Goal: Task Accomplishment & Management: Manage account settings

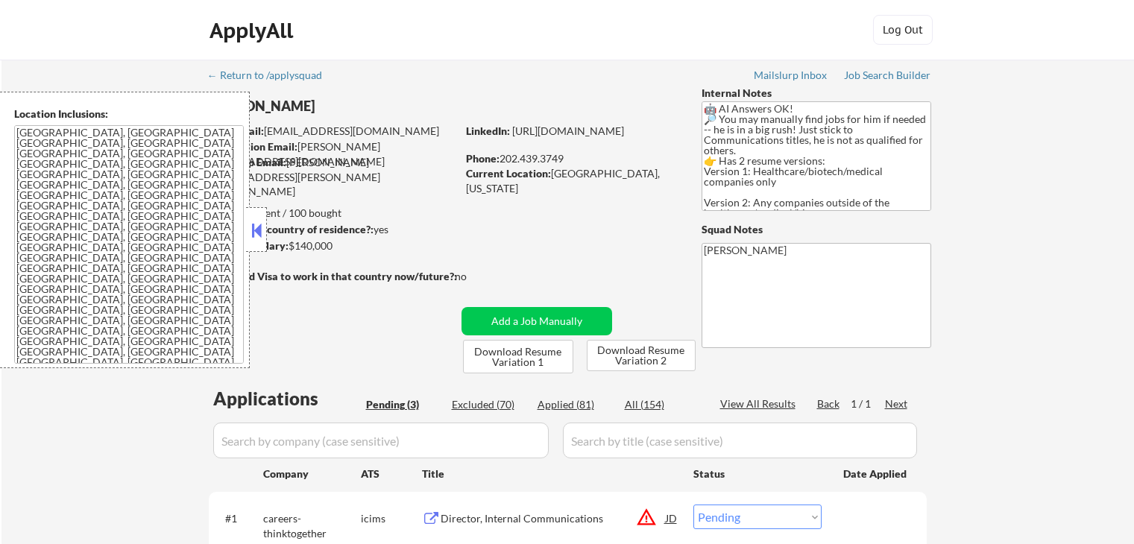
select select ""pending""
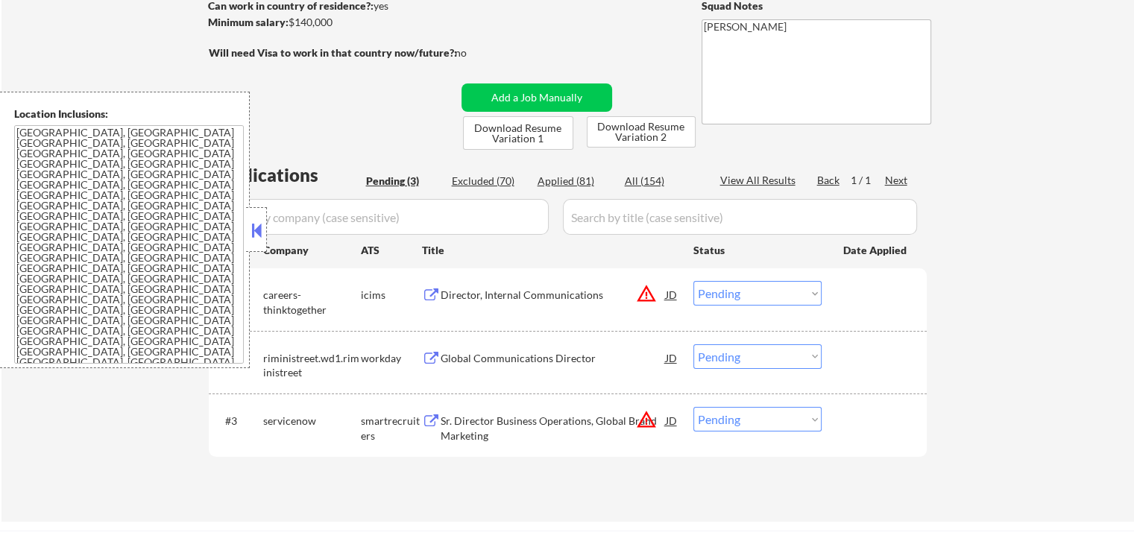
click at [255, 235] on button at bounding box center [256, 230] width 16 height 22
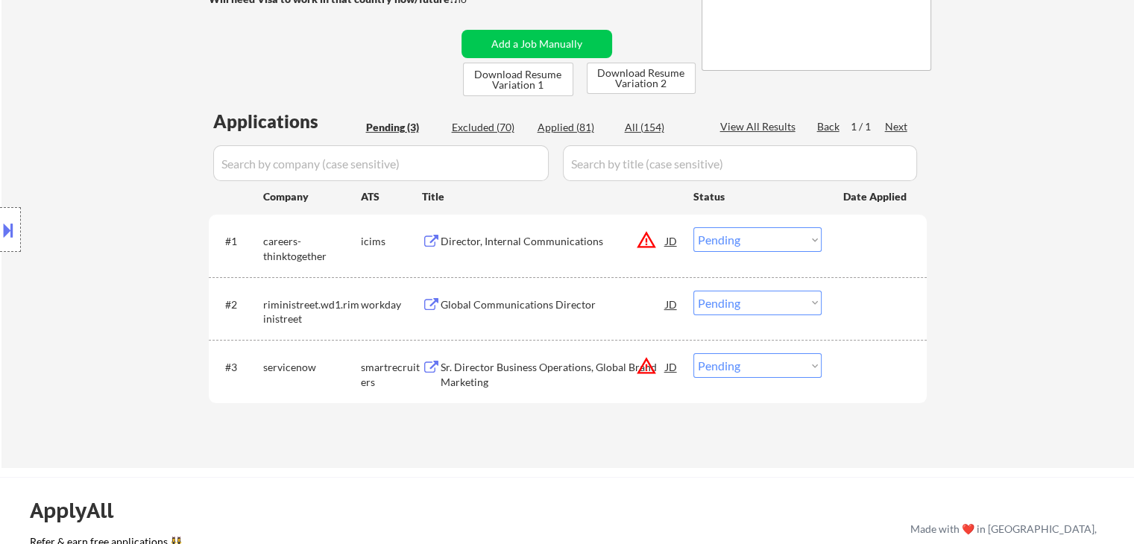
scroll to position [373, 0]
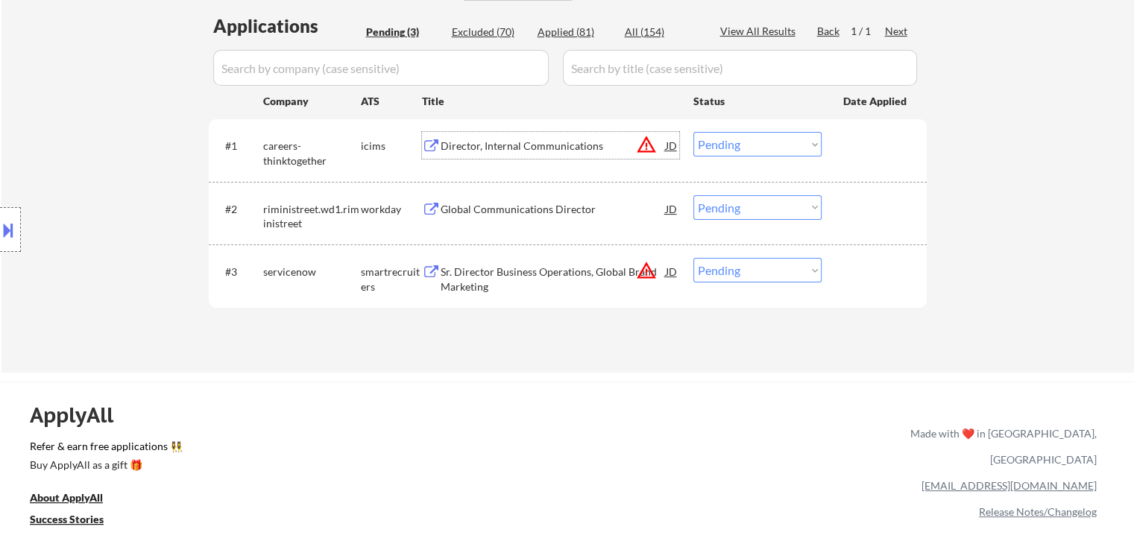
click at [507, 148] on div "Director, Internal Communications" at bounding box center [553, 146] width 225 height 15
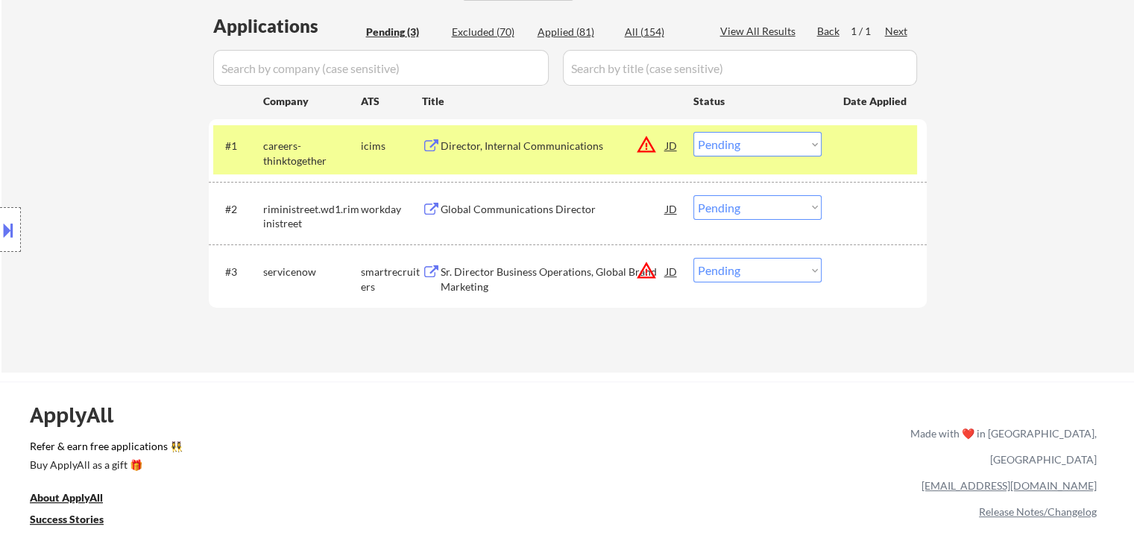
click at [496, 207] on div "Global Communications Director" at bounding box center [553, 209] width 225 height 15
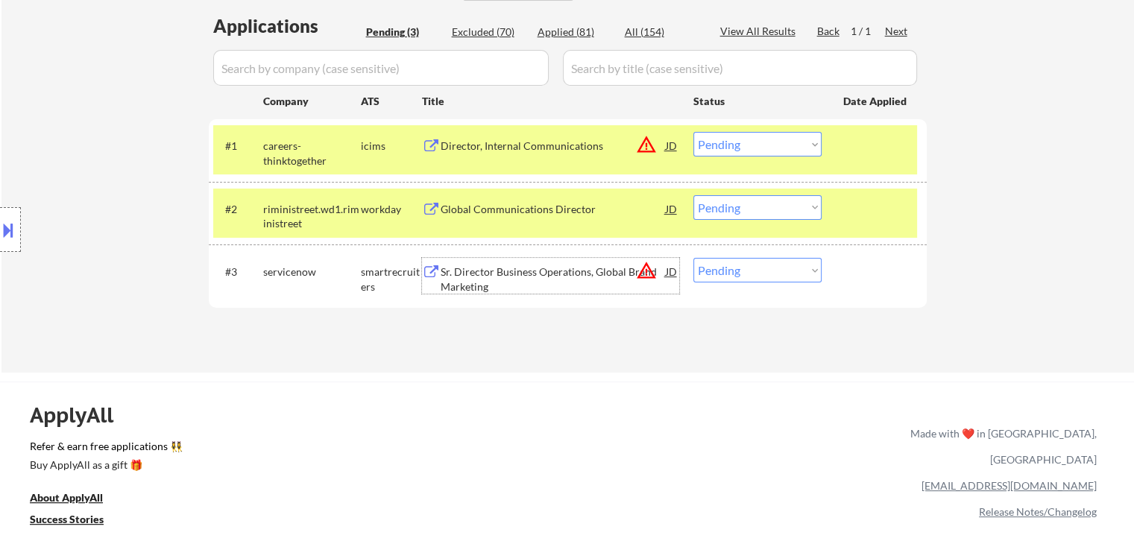
click at [486, 275] on div "Sr. Director Business Operations, Global Brand Marketing" at bounding box center [553, 279] width 225 height 29
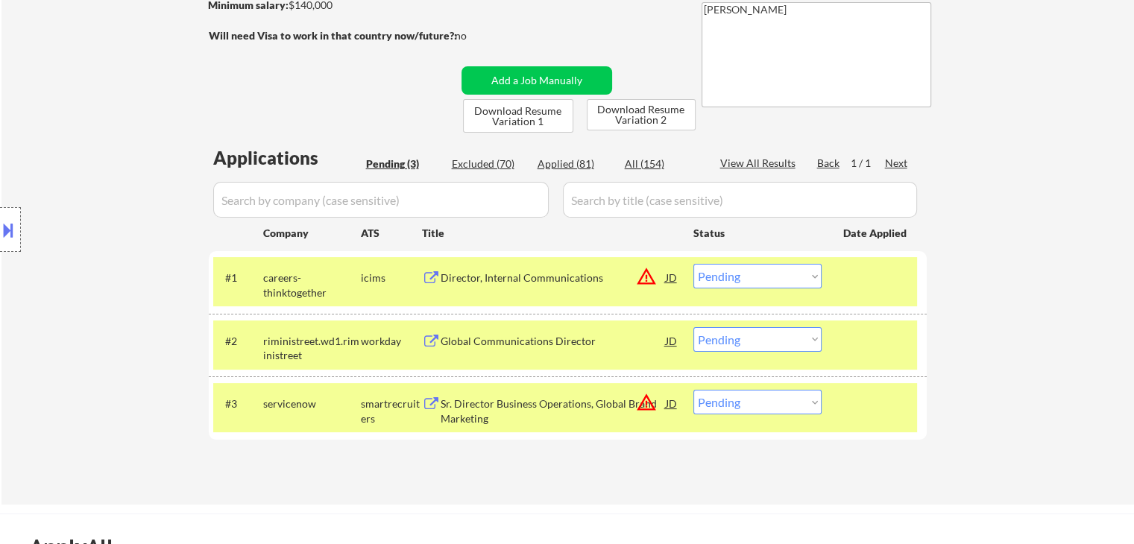
scroll to position [298, 0]
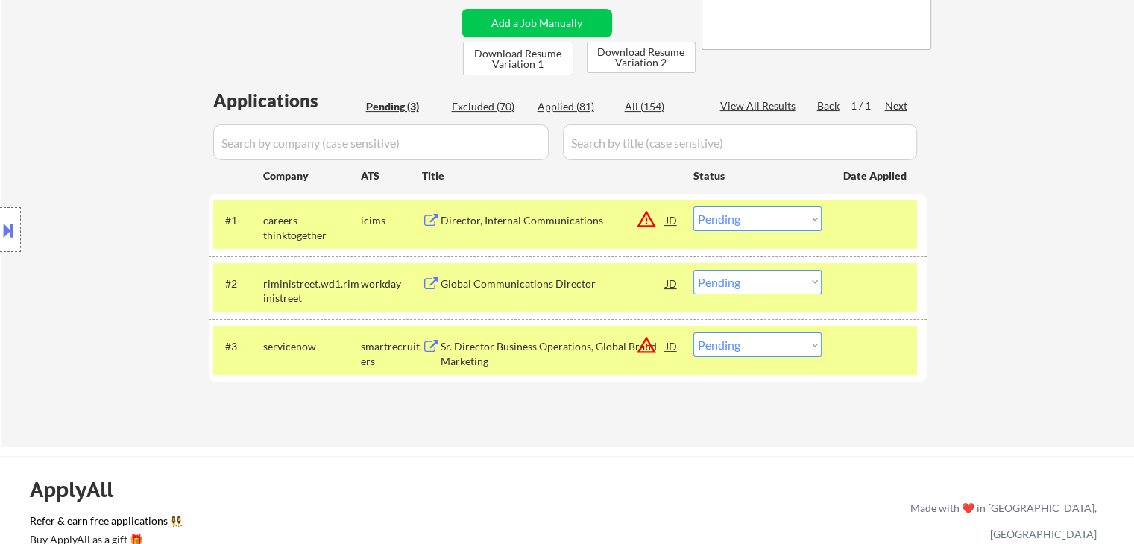
click at [796, 218] on select "Choose an option... Pending Applied Excluded (Questions) Excluded (Expired) Exc…" at bounding box center [757, 219] width 128 height 25
click at [693, 207] on select "Choose an option... Pending Applied Excluded (Questions) Excluded (Expired) Exc…" at bounding box center [757, 219] width 128 height 25
select select ""pending""
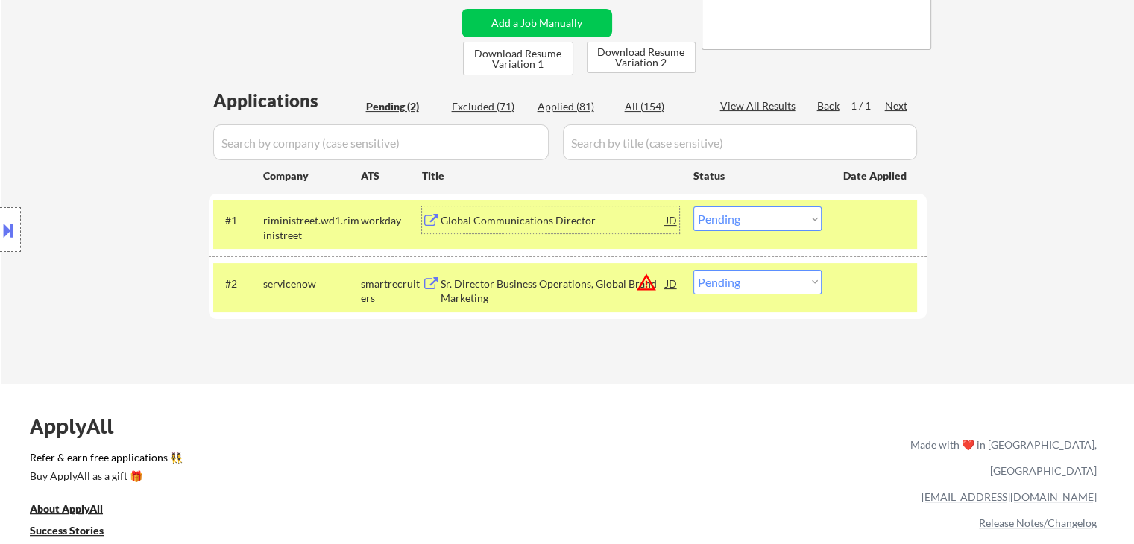
click at [541, 218] on div "Global Communications Director" at bounding box center [553, 220] width 225 height 15
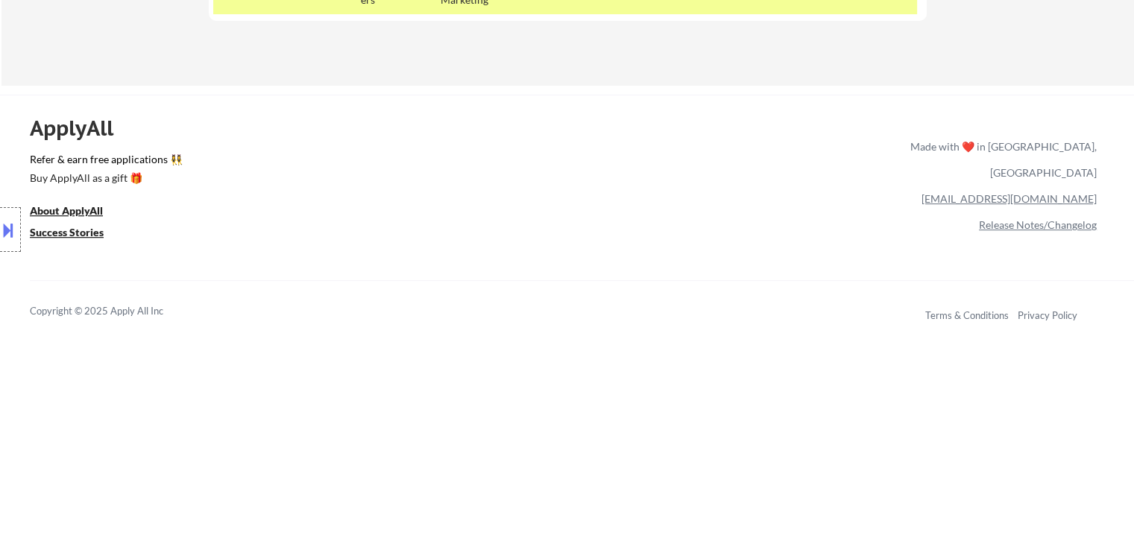
scroll to position [373, 0]
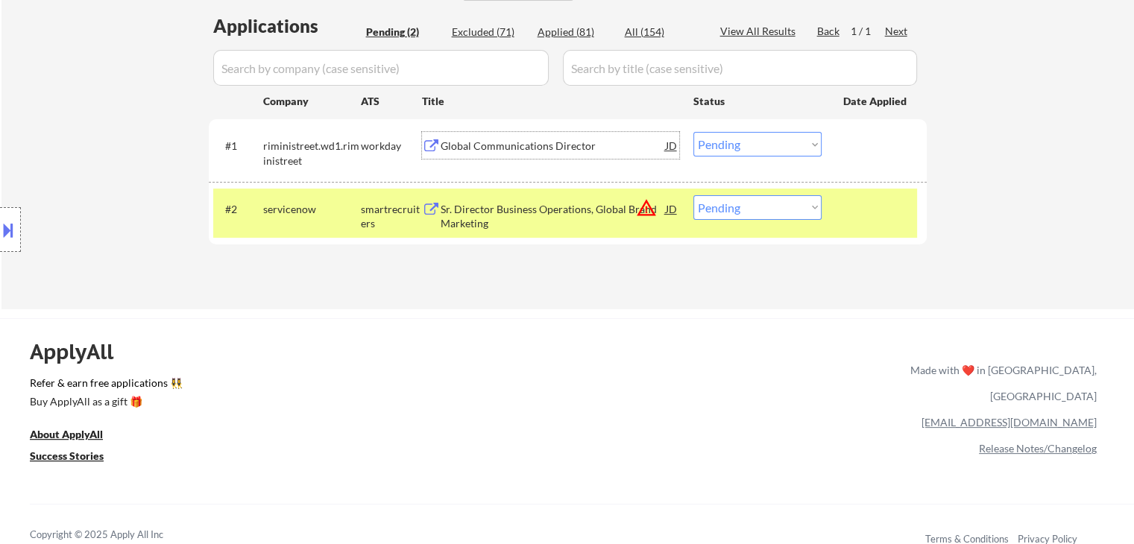
drag, startPoint x: 468, startPoint y: 216, endPoint x: 461, endPoint y: 274, distance: 57.8
click at [468, 215] on div "Sr. Director Business Operations, Global Brand Marketing" at bounding box center [553, 216] width 225 height 29
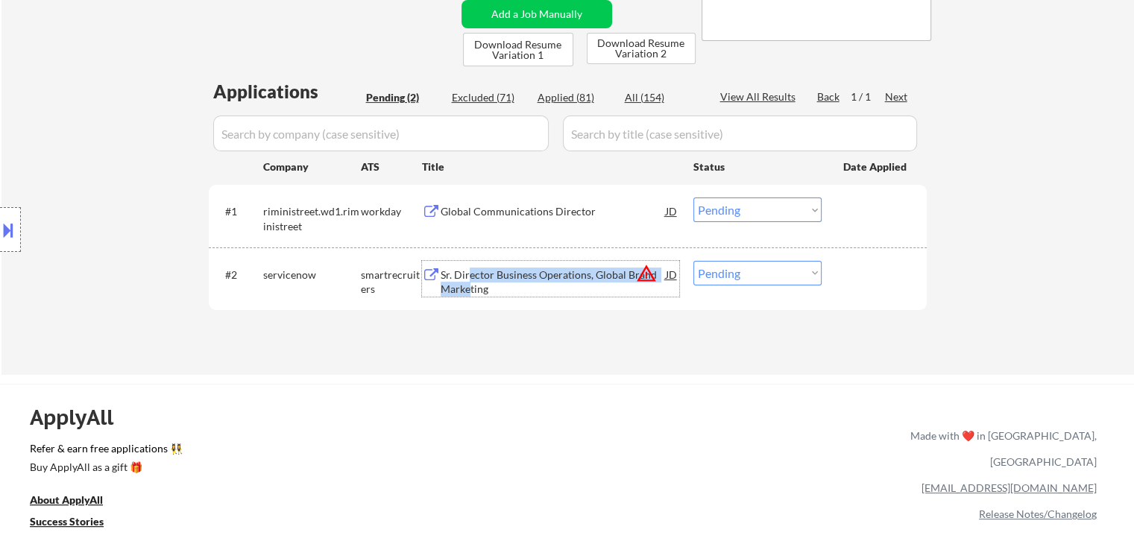
scroll to position [224, 0]
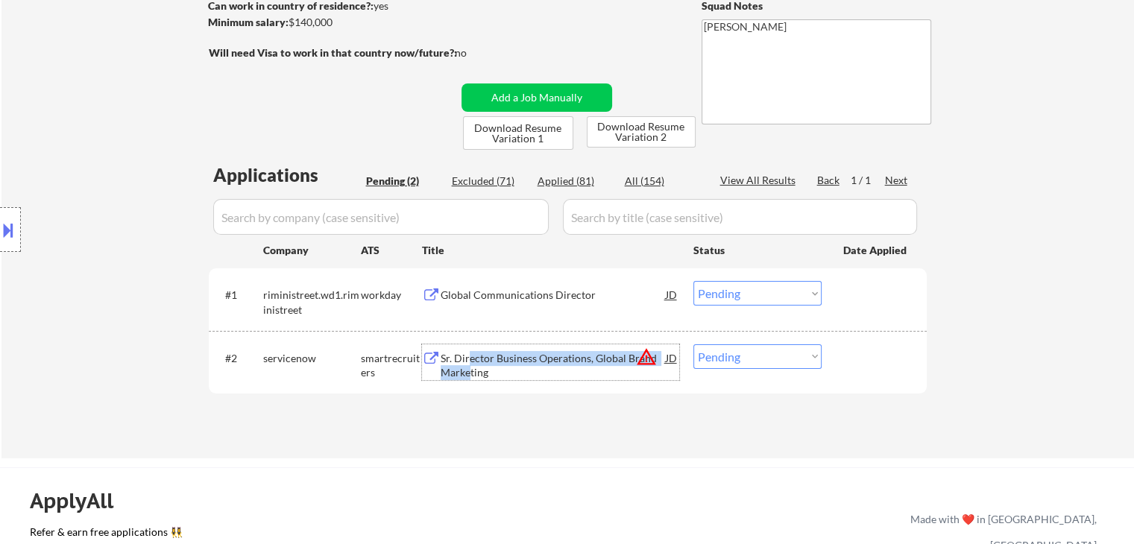
click at [726, 356] on select "Choose an option... Pending Applied Excluded (Questions) Excluded (Expired) Exc…" at bounding box center [757, 356] width 128 height 25
select select ""applied""
click at [693, 344] on select "Choose an option... Pending Applied Excluded (Questions) Excluded (Expired) Exc…" at bounding box center [757, 356] width 128 height 25
drag, startPoint x: 563, startPoint y: 294, endPoint x: 559, endPoint y: 300, distance: 7.7
click at [563, 292] on div "Global Communications Director" at bounding box center [553, 295] width 225 height 15
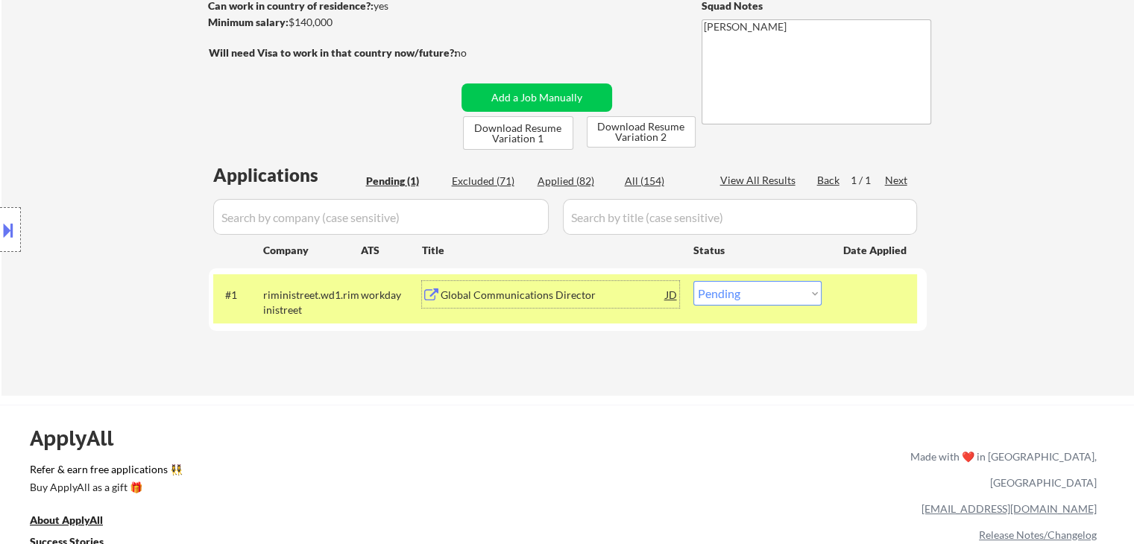
click at [760, 298] on select "Choose an option... Pending Applied Excluded (Questions) Excluded (Expired) Exc…" at bounding box center [757, 293] width 128 height 25
select select ""applied""
click at [693, 281] on select "Choose an option... Pending Applied Excluded (Questions) Excluded (Expired) Exc…" at bounding box center [757, 293] width 128 height 25
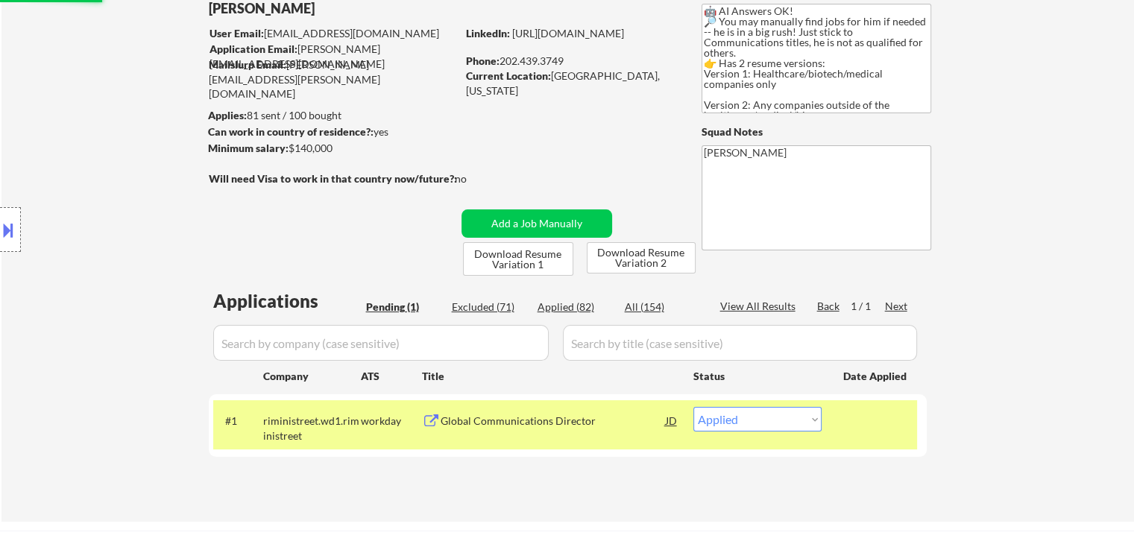
scroll to position [75, 0]
